Goal: Task Accomplishment & Management: Complete application form

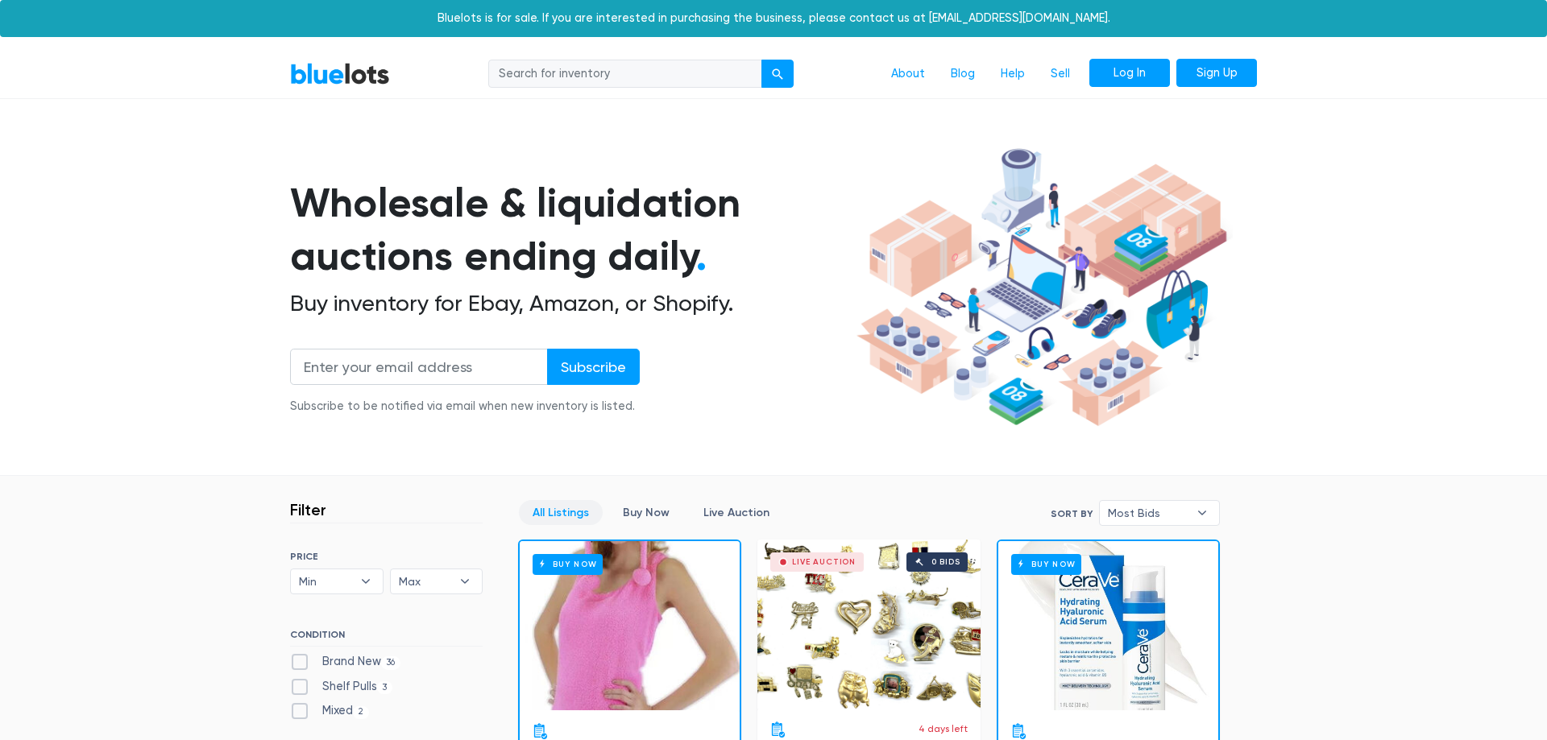
drag, startPoint x: 1223, startPoint y: 513, endPoint x: 1137, endPoint y: 71, distance: 450.6
click at [1070, 75] on link "Sell" at bounding box center [1060, 74] width 45 height 31
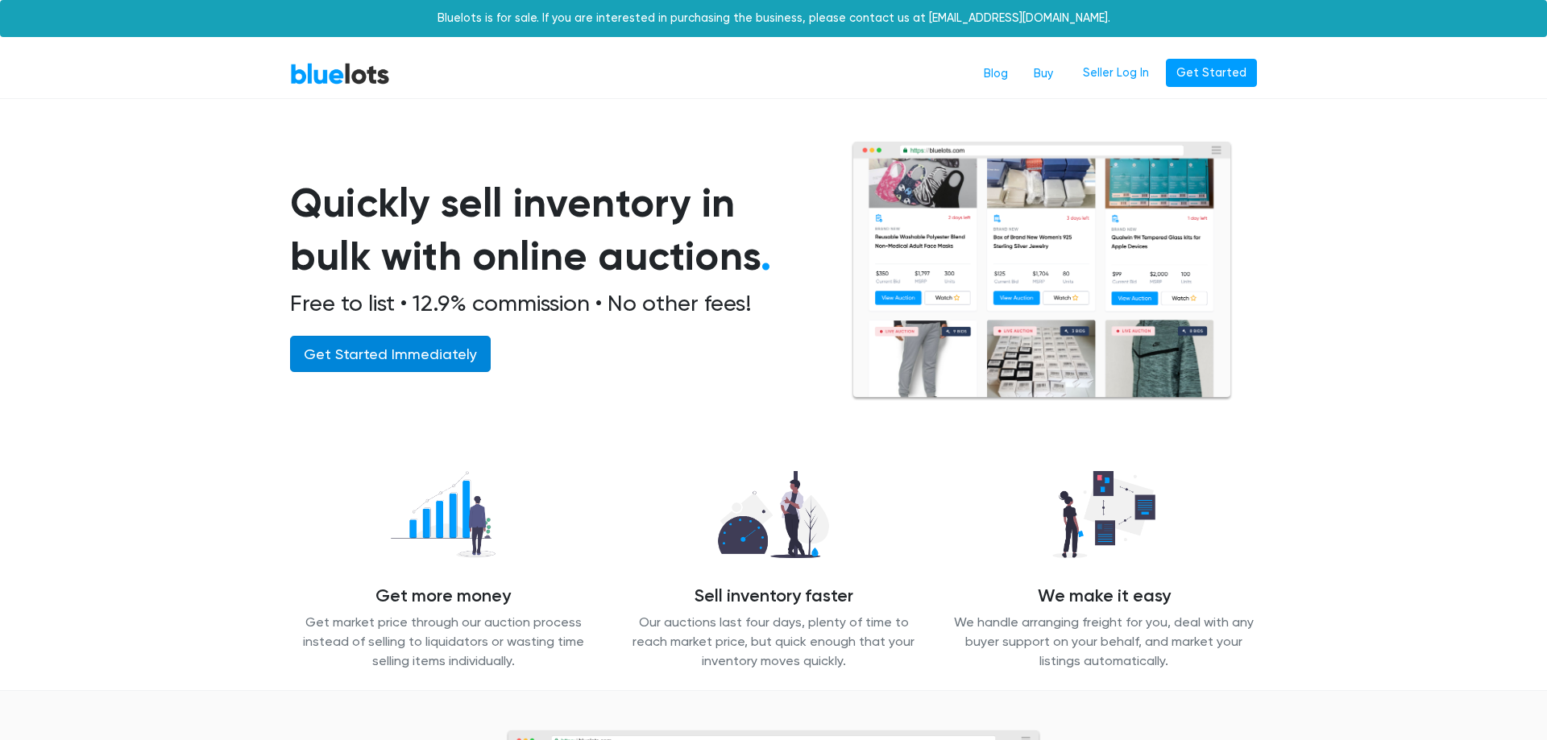
click at [408, 358] on link "Get Started Immediately" at bounding box center [390, 354] width 201 height 36
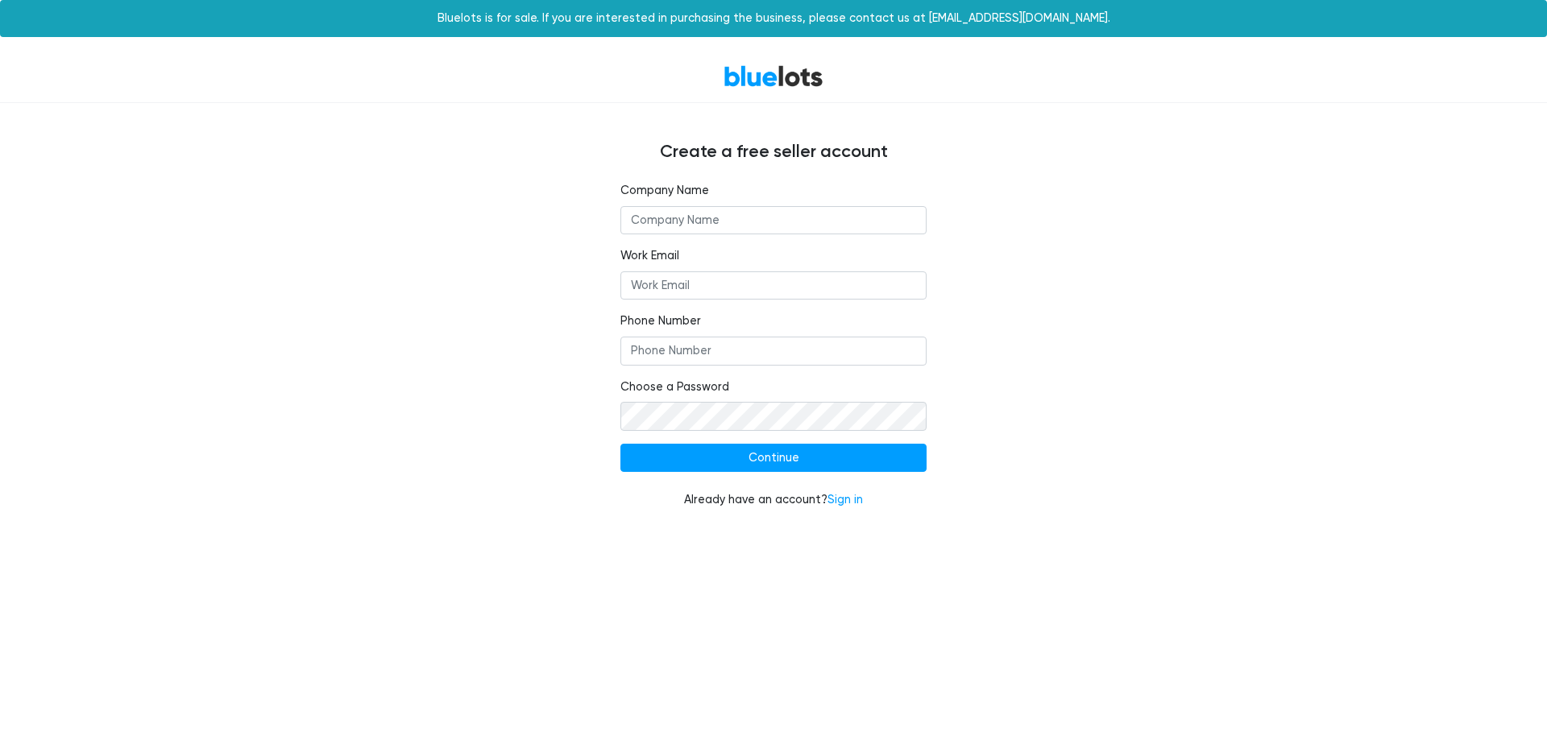
click at [684, 211] on input "text" at bounding box center [773, 220] width 306 height 29
type input "Wilzee corp"
type input "[PERSON_NAME][EMAIL_ADDRESS][DOMAIN_NAME]"
type input "9173306437"
click at [540, 250] on div "Company Name Wilzee corp Work Email [PERSON_NAME][EMAIL_ADDRESS][DOMAIN_NAME] P…" at bounding box center [773, 355] width 991 height 346
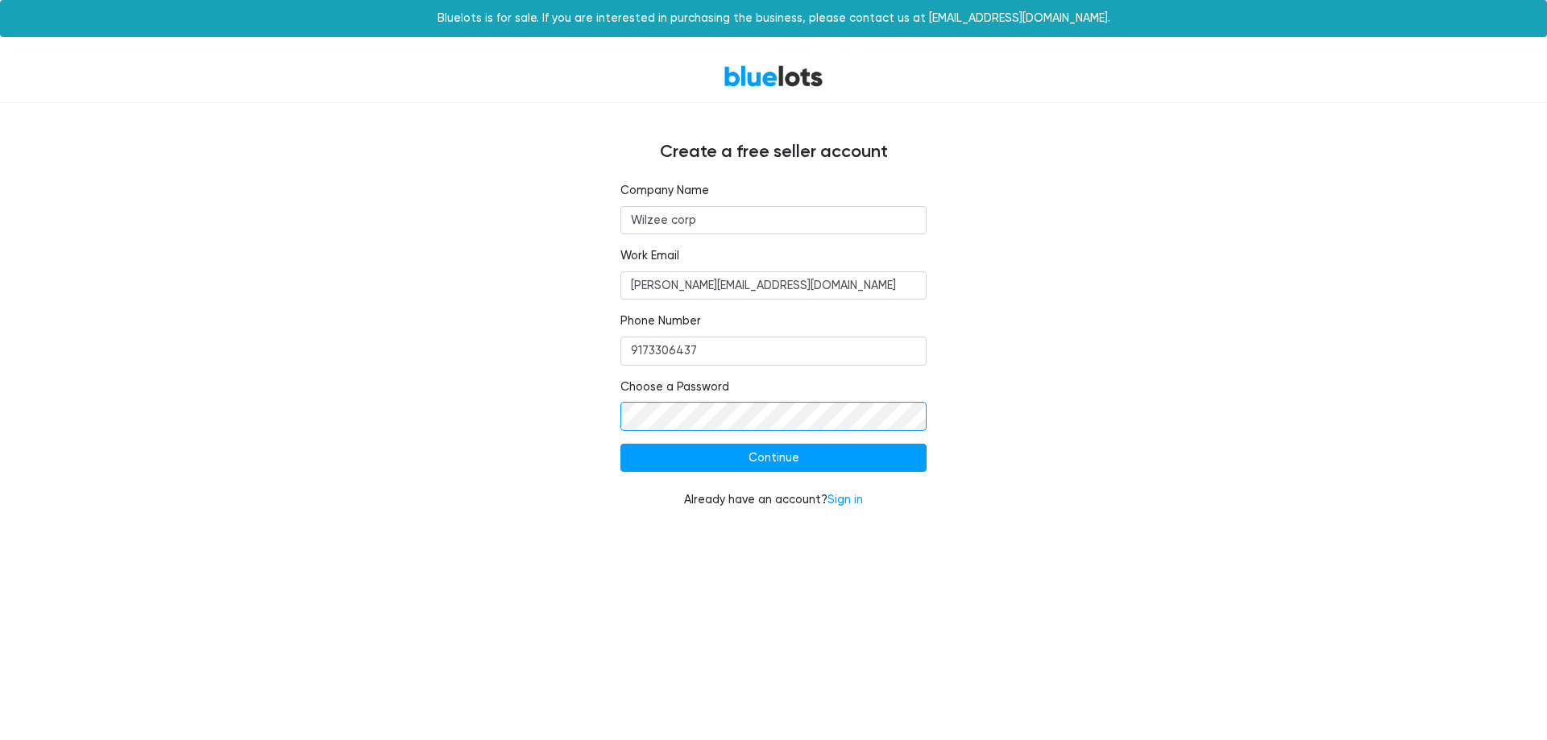
click at [620, 444] on input "Continue" at bounding box center [773, 458] width 306 height 29
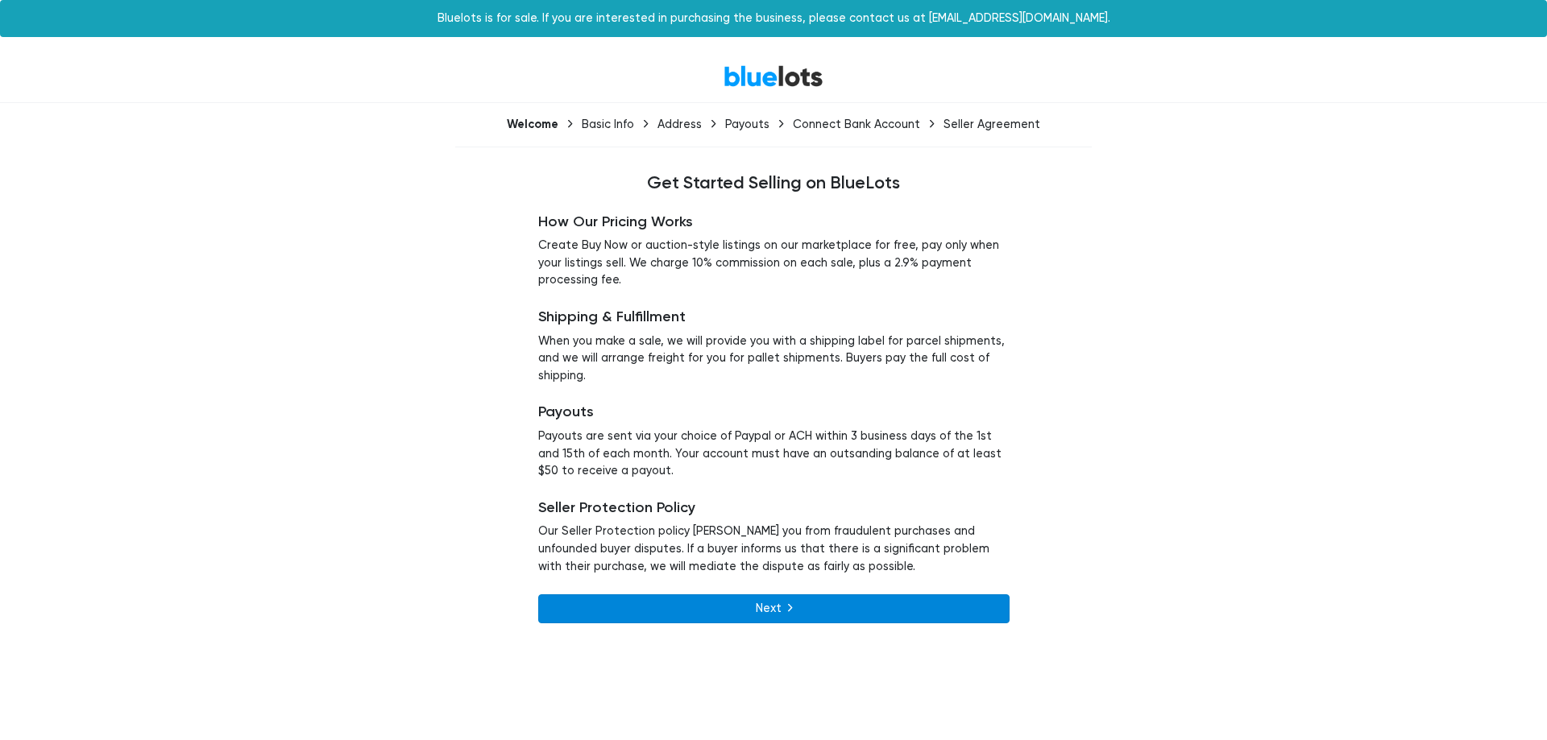
click at [749, 610] on link "Next" at bounding box center [773, 609] width 471 height 29
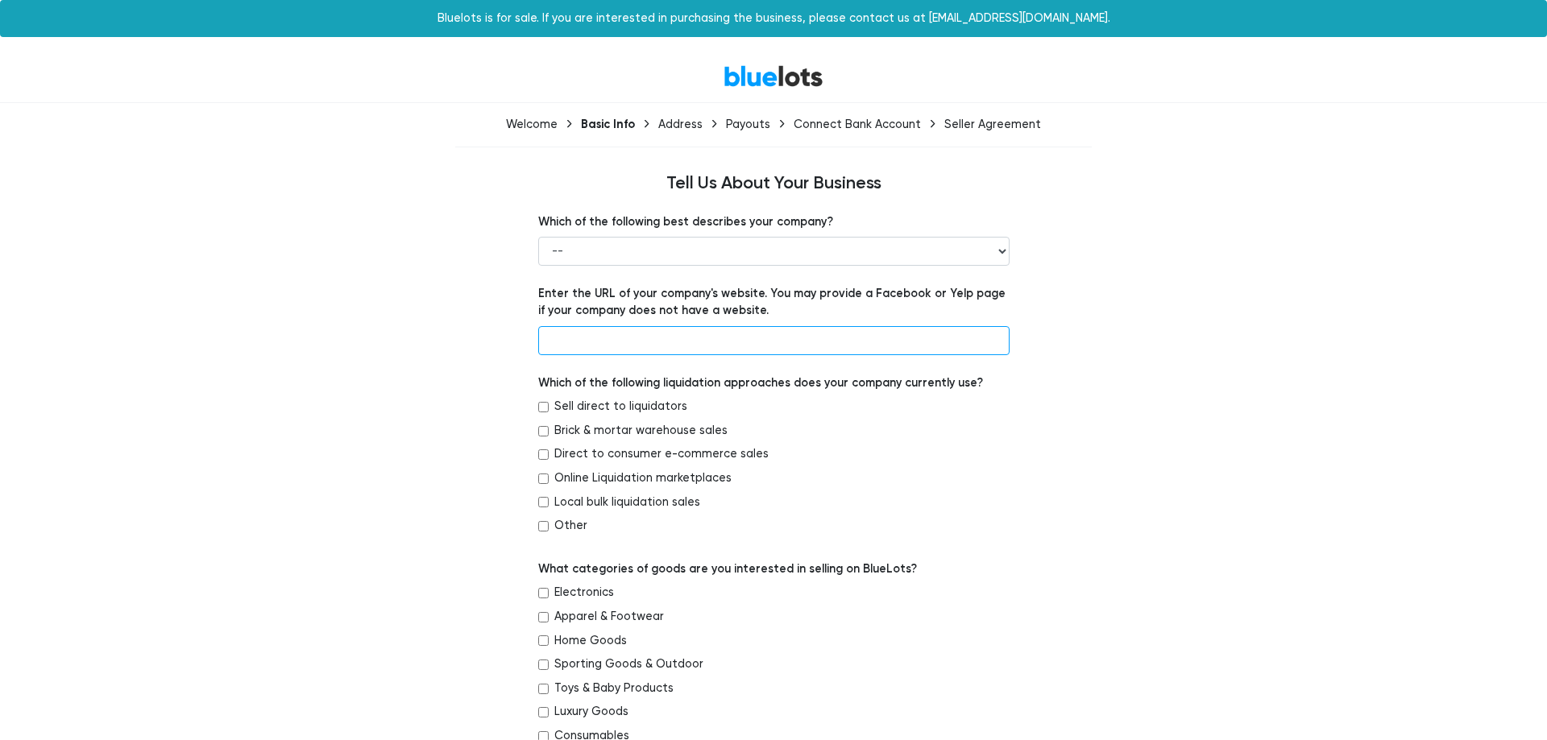
click at [630, 334] on input "text" at bounding box center [773, 340] width 471 height 29
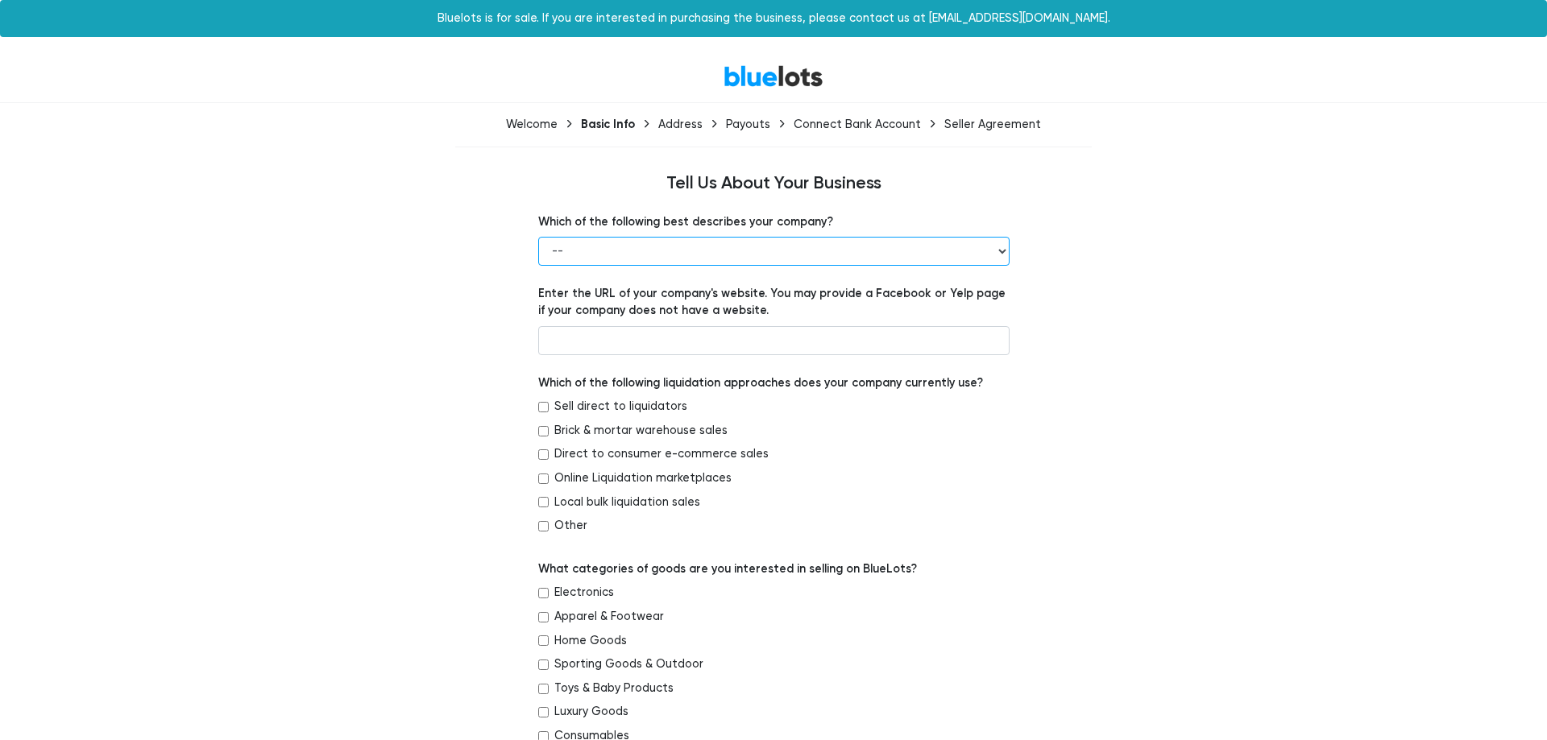
click at [538, 237] on select "-- Retailer Wholesaler Brand or Manufacturer Liquidator 3PL Other" at bounding box center [773, 251] width 471 height 29
select select "Retailer"
click option "Retailer" at bounding box center [0, 0] width 0 height 0
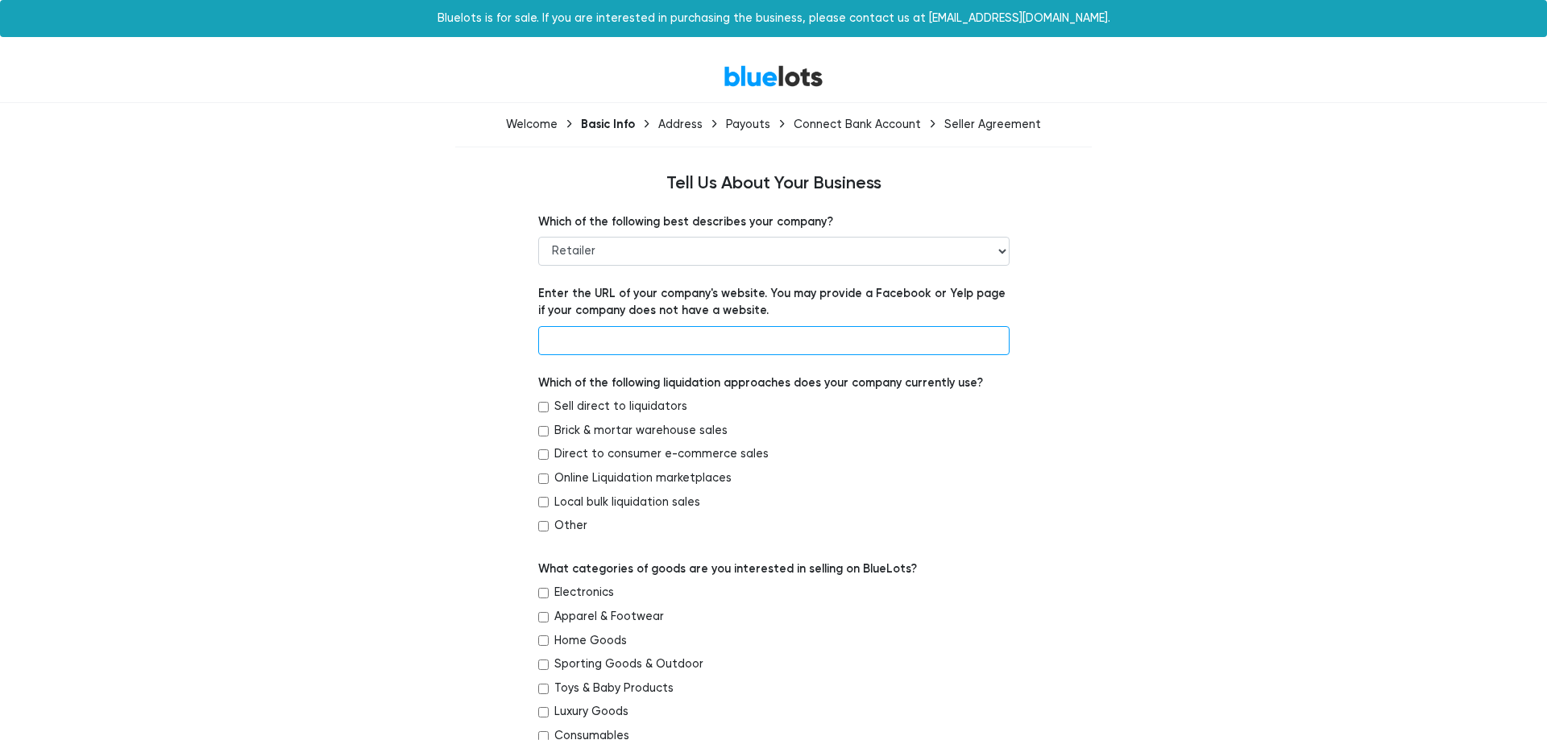
drag, startPoint x: 598, startPoint y: 339, endPoint x: 601, endPoint y: 354, distance: 14.9
click at [599, 346] on input "text" at bounding box center [773, 340] width 471 height 29
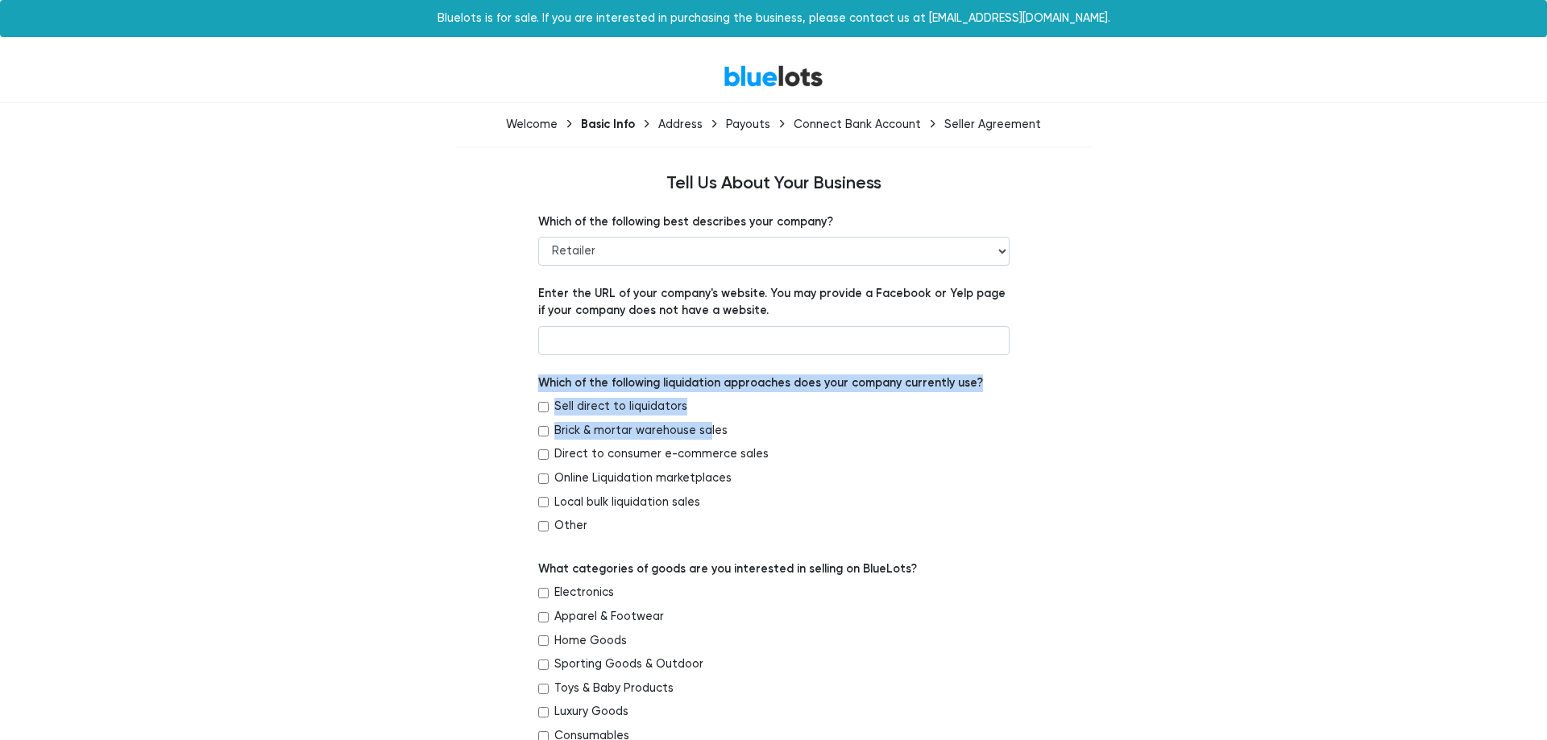
drag, startPoint x: 610, startPoint y: 363, endPoint x: 568, endPoint y: 431, distance: 80.3
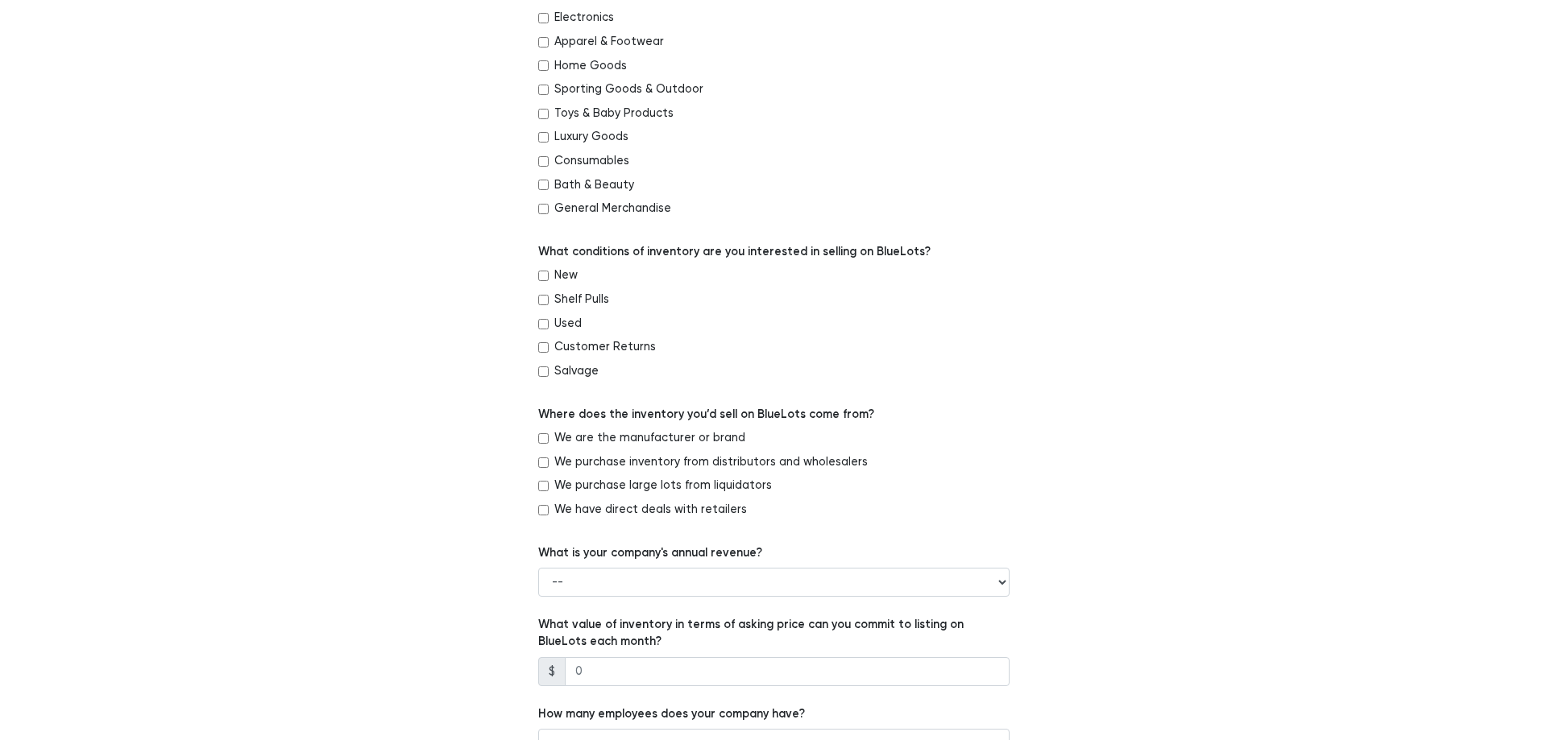
scroll to position [856, 0]
